Goal: Information Seeking & Learning: Learn about a topic

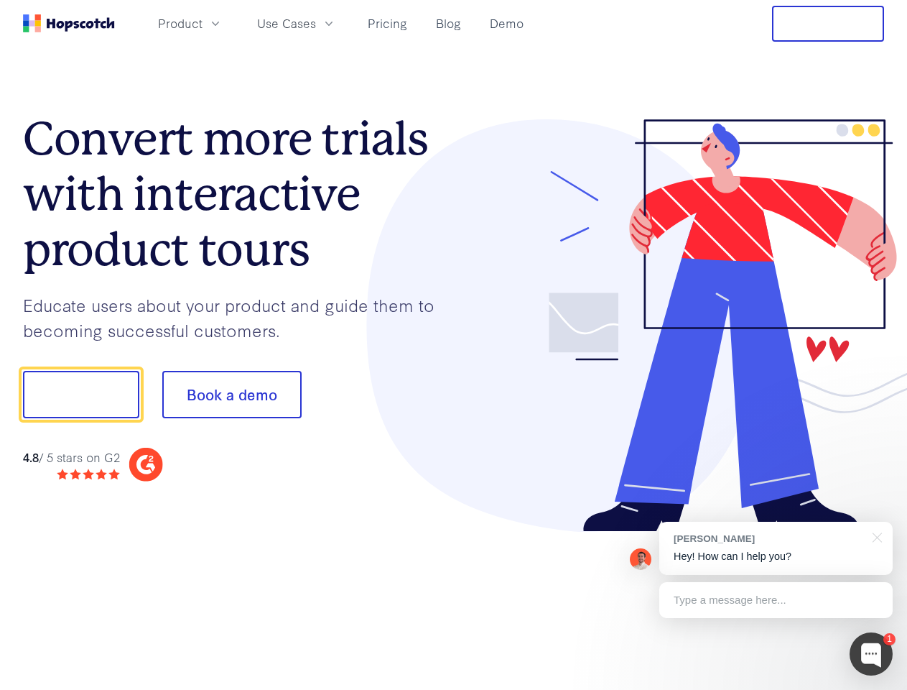
click at [454, 345] on div at bounding box center [669, 325] width 431 height 413
click at [203, 23] on span "Product" at bounding box center [180, 23] width 45 height 18
click at [316, 23] on span "Use Cases" at bounding box center [286, 23] width 59 height 18
click at [828, 24] on button "Free Trial" at bounding box center [828, 24] width 112 height 36
click at [80, 394] on button "Show me!" at bounding box center [81, 394] width 116 height 47
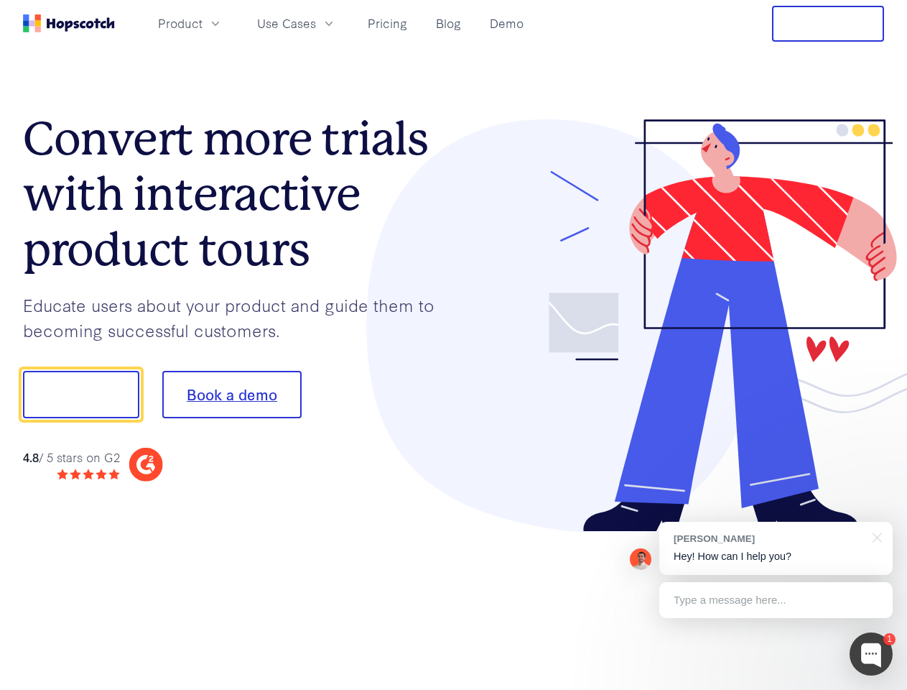
click at [231, 394] on button "Book a demo" at bounding box center [231, 394] width 139 height 47
click at [871, 654] on div at bounding box center [871, 653] width 43 height 43
click at [776, 548] on div "[PERSON_NAME] Hey! How can I help you?" at bounding box center [775, 548] width 233 height 53
click at [875, 536] on div at bounding box center [758, 392] width 269 height 479
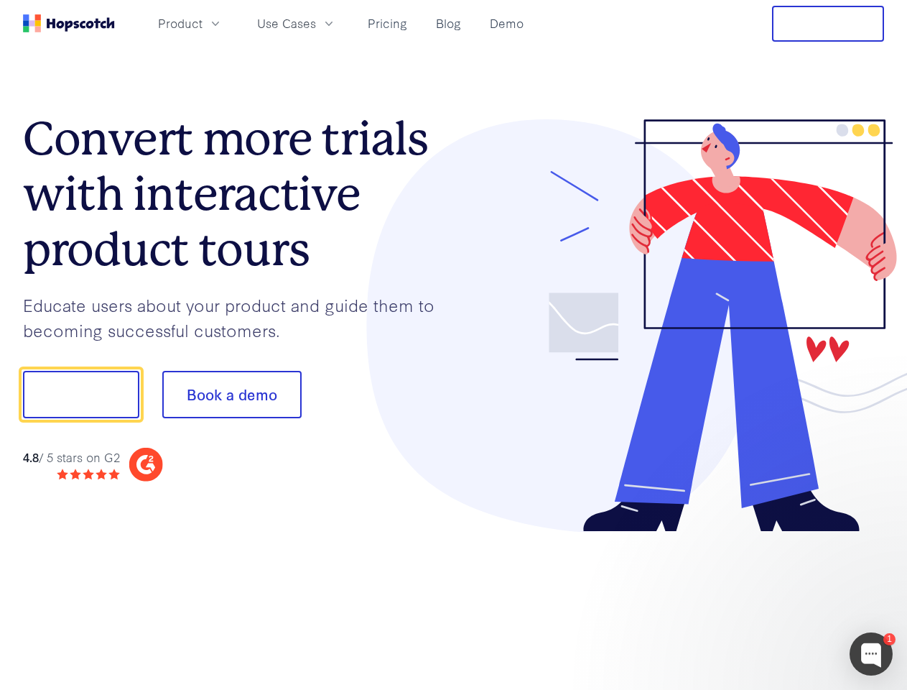
click at [776, 600] on div at bounding box center [758, 489] width 269 height 287
